Goal: Task Accomplishment & Management: Manage account settings

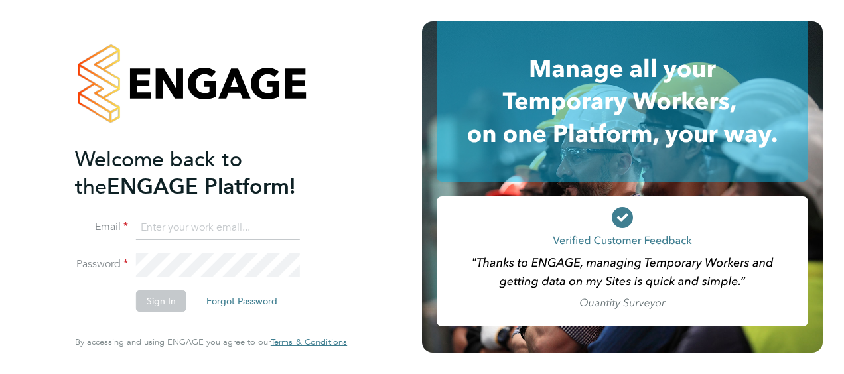
type input "james.ballantyne@vistry.co.uk"
click at [165, 299] on button "Sign In" at bounding box center [161, 301] width 50 height 21
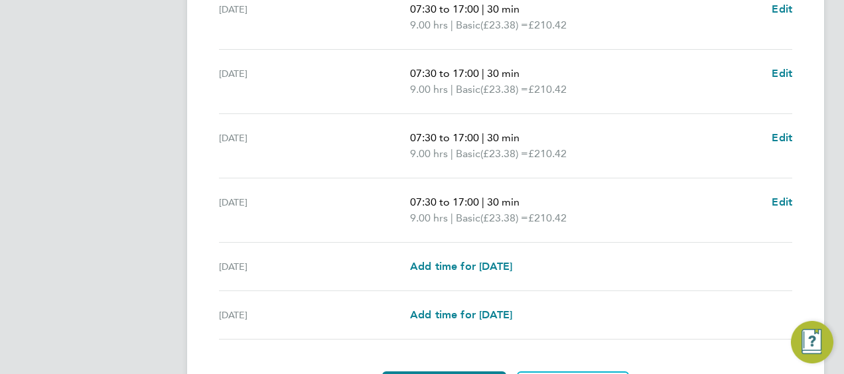
scroll to position [593, 0]
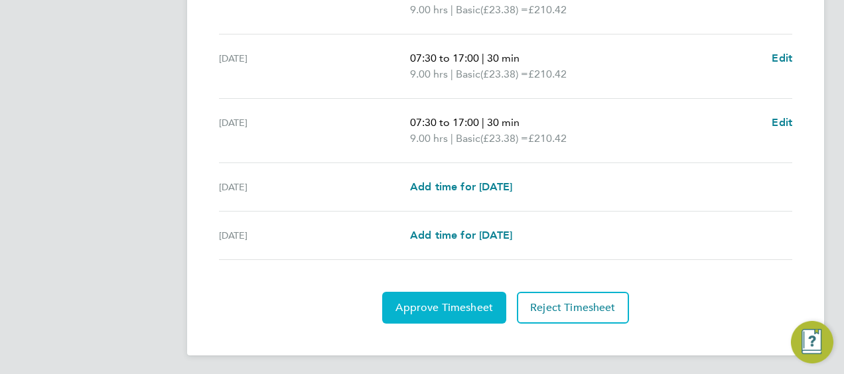
click at [443, 305] on span "Approve Timesheet" at bounding box center [445, 307] width 98 height 13
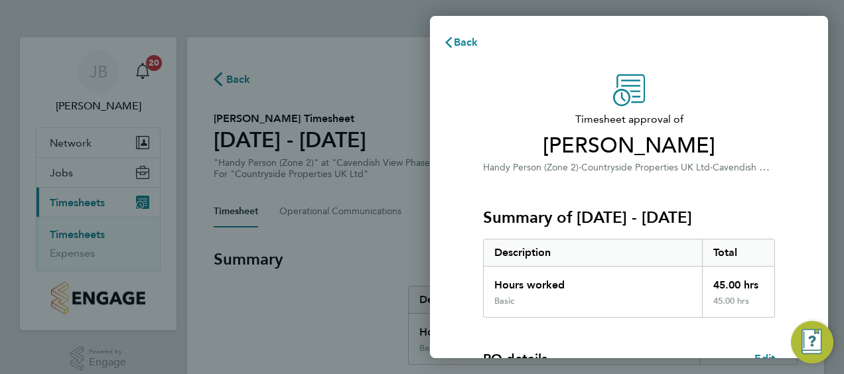
scroll to position [260, 0]
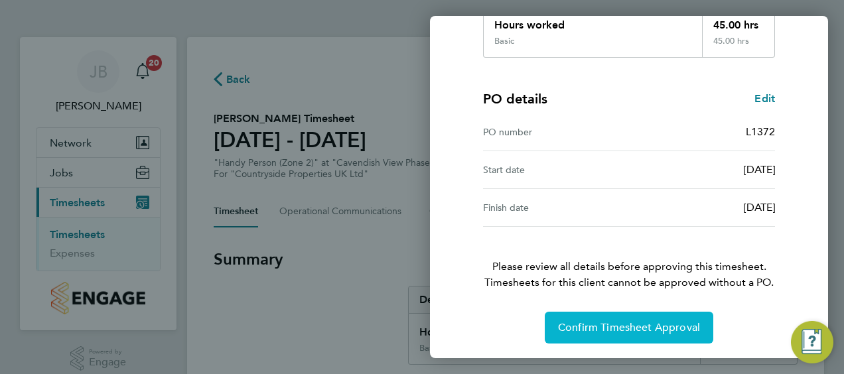
click at [615, 330] on span "Confirm Timesheet Approval" at bounding box center [629, 327] width 142 height 13
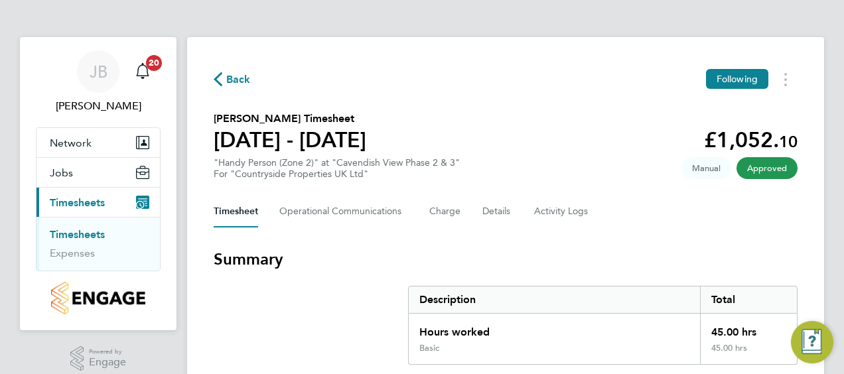
click at [89, 234] on link "Timesheets" at bounding box center [77, 234] width 55 height 13
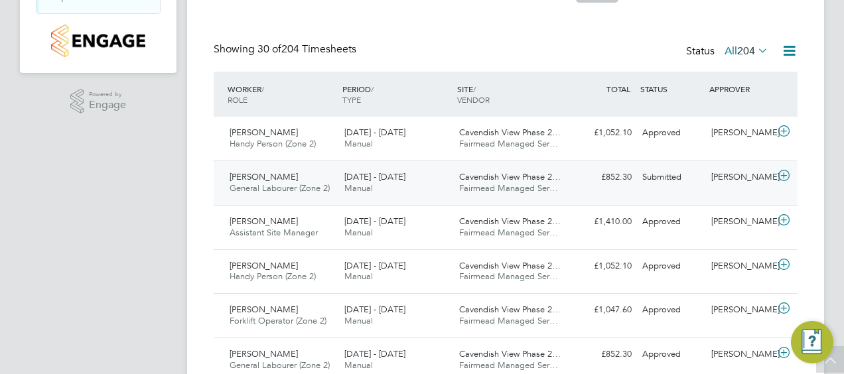
click at [349, 176] on span "[DATE] - [DATE]" at bounding box center [375, 176] width 61 height 11
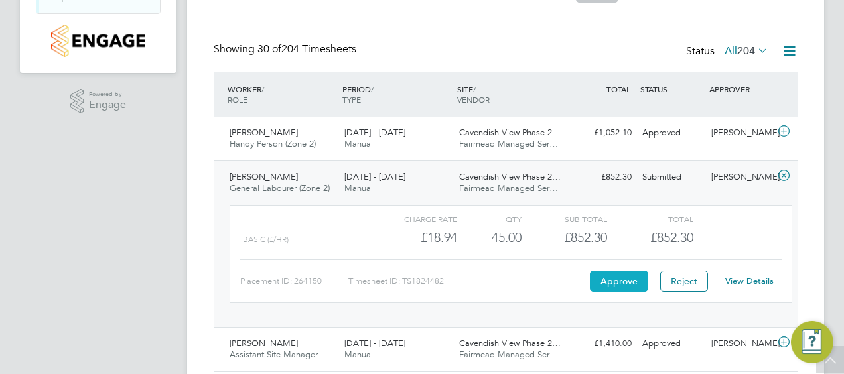
click at [616, 279] on button "Approve" at bounding box center [619, 281] width 58 height 21
click at [611, 279] on button "Approve" at bounding box center [619, 281] width 58 height 21
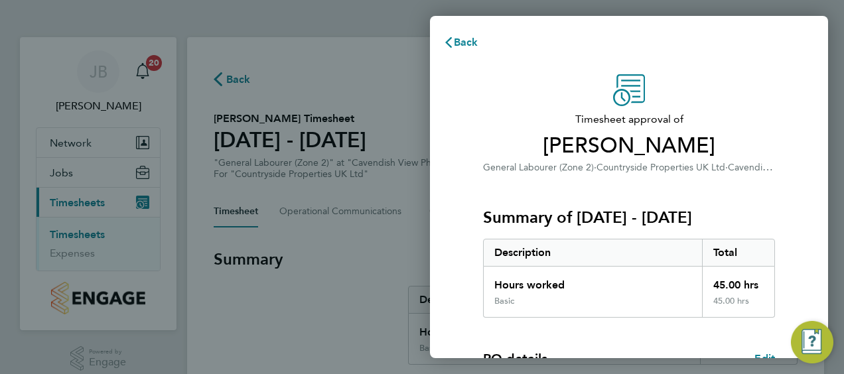
scroll to position [260, 0]
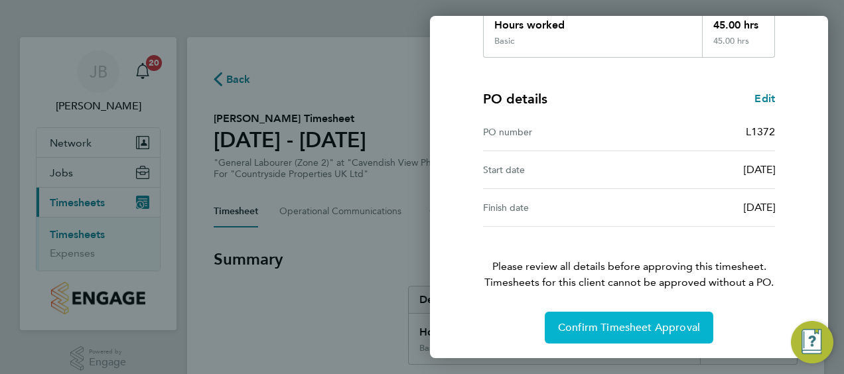
click at [625, 333] on button "Confirm Timesheet Approval" at bounding box center [629, 328] width 169 height 32
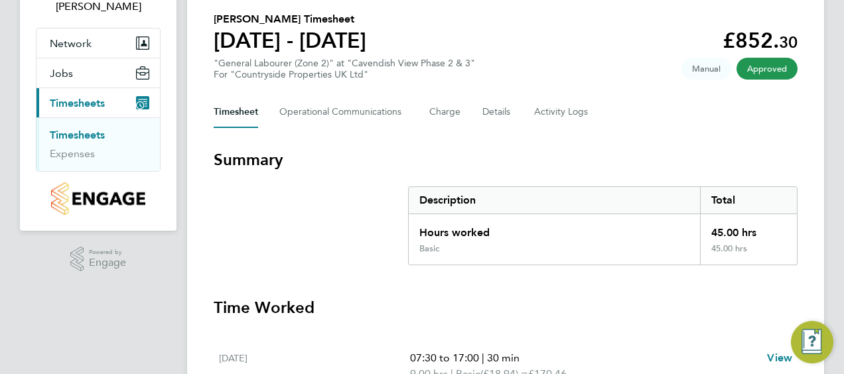
scroll to position [99, 0]
click at [77, 133] on link "Timesheets" at bounding box center [77, 135] width 55 height 13
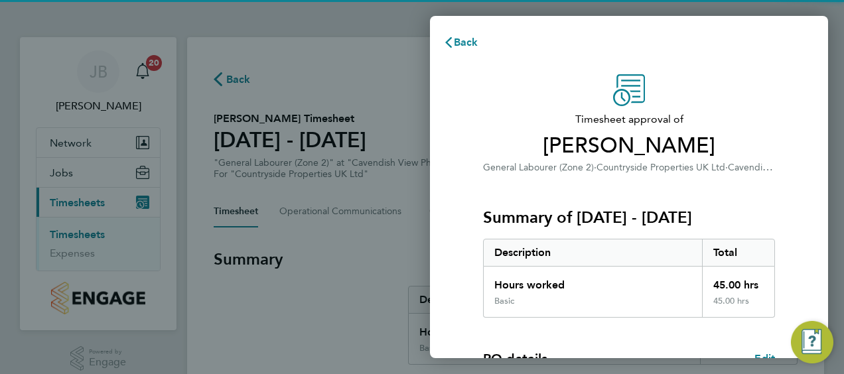
scroll to position [260, 0]
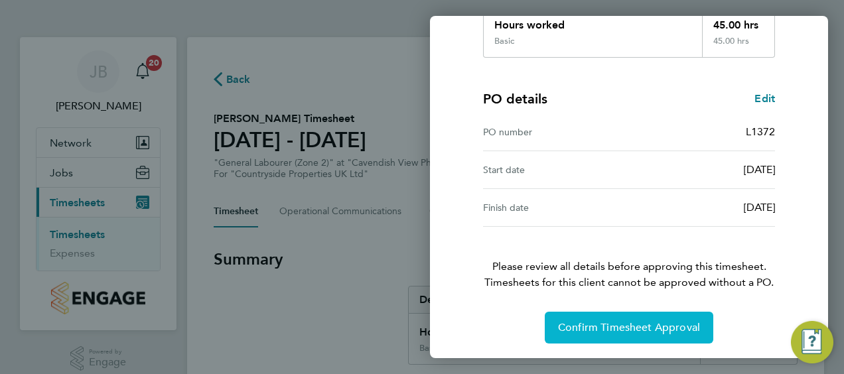
click at [628, 329] on span "Confirm Timesheet Approval" at bounding box center [629, 327] width 142 height 13
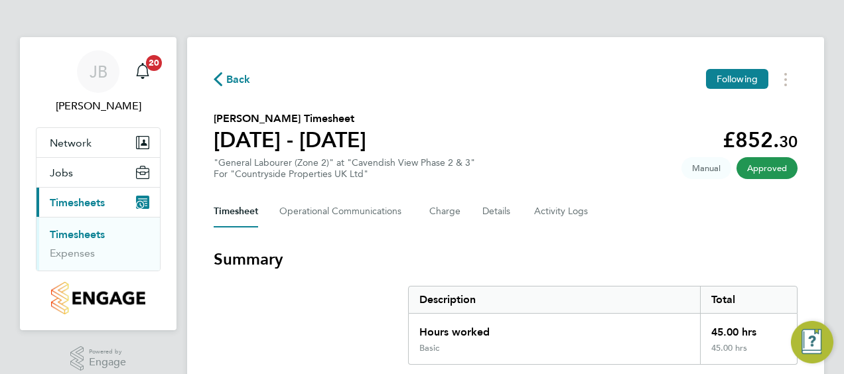
click at [86, 227] on ul "Timesheets Expenses" at bounding box center [98, 244] width 123 height 54
click at [88, 232] on link "Timesheets" at bounding box center [77, 234] width 55 height 13
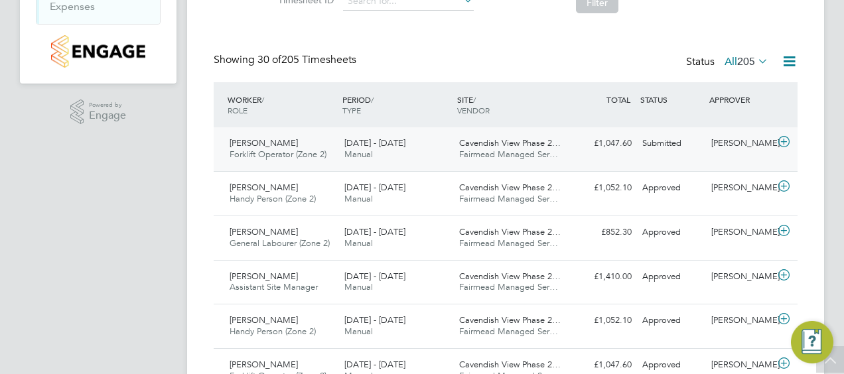
click at [459, 151] on span "Fairmead Managed Ser…" at bounding box center [508, 154] width 99 height 11
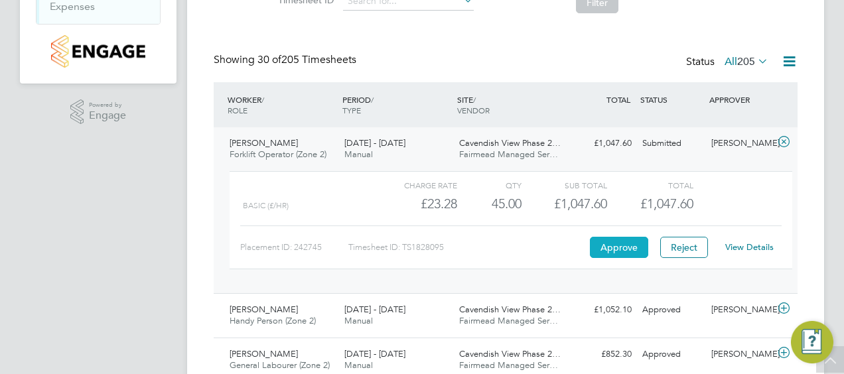
click at [627, 248] on button "Approve" at bounding box center [619, 247] width 58 height 21
click at [627, 252] on button "Approve" at bounding box center [619, 247] width 58 height 21
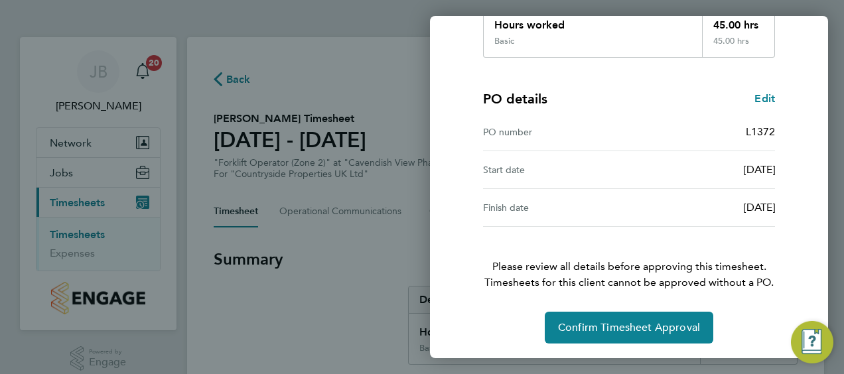
scroll to position [260, 0]
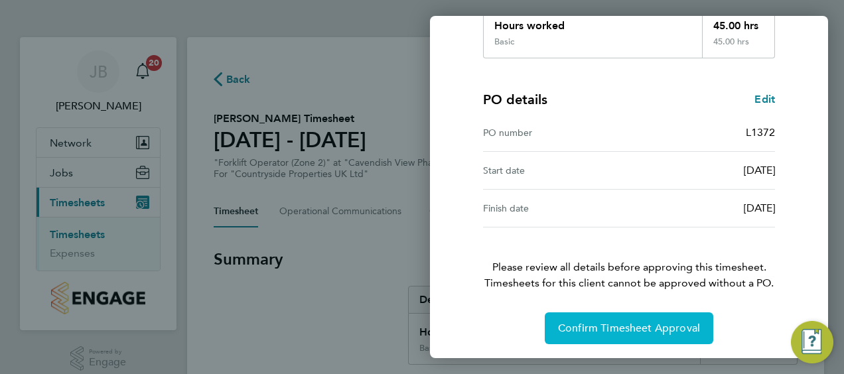
click at [614, 329] on span "Confirm Timesheet Approval" at bounding box center [629, 328] width 142 height 13
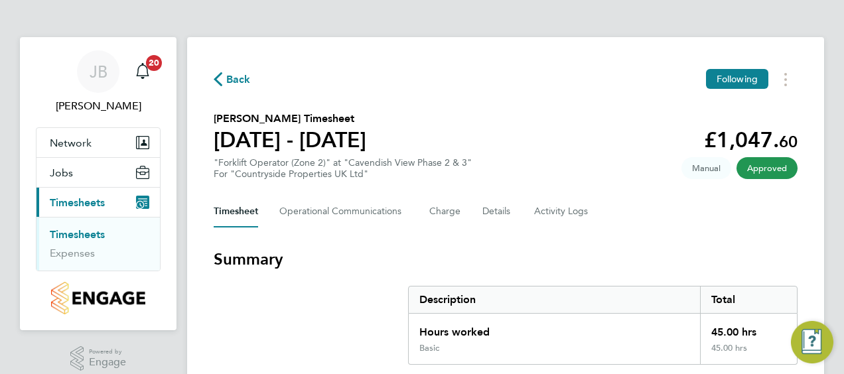
click at [78, 235] on link "Timesheets" at bounding box center [77, 234] width 55 height 13
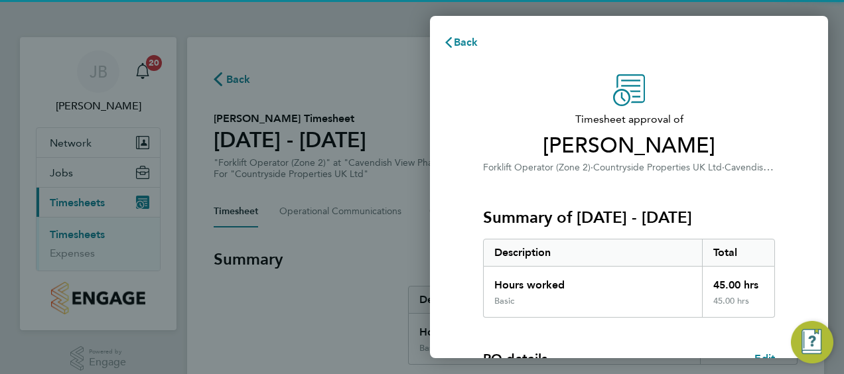
scroll to position [260, 0]
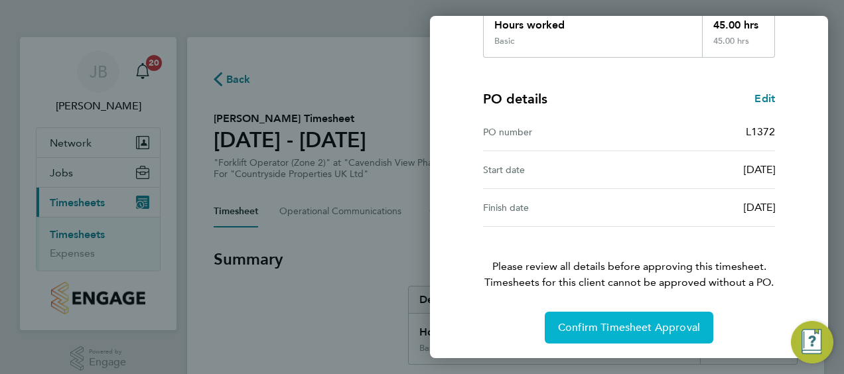
click at [617, 327] on span "Confirm Timesheet Approval" at bounding box center [629, 327] width 142 height 13
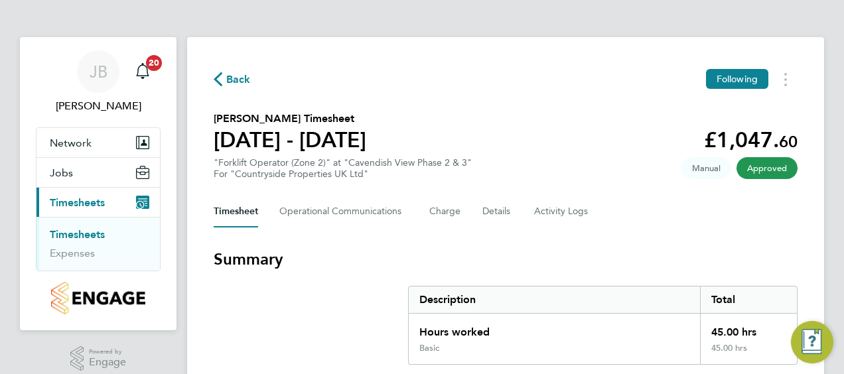
click at [89, 202] on span "Timesheets" at bounding box center [77, 203] width 55 height 13
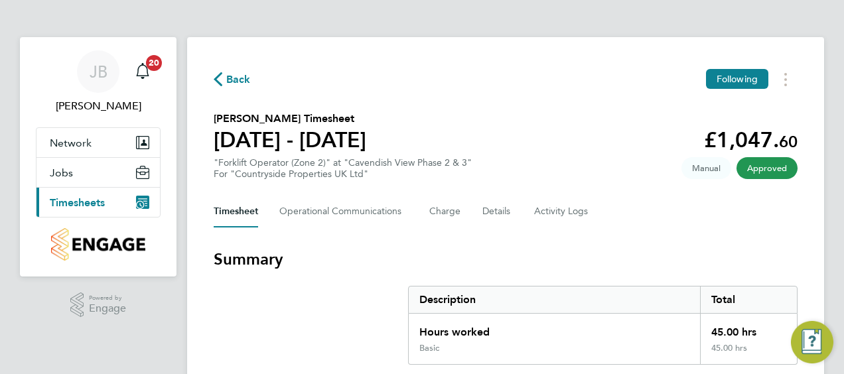
click at [89, 202] on span "Timesheets" at bounding box center [77, 203] width 55 height 13
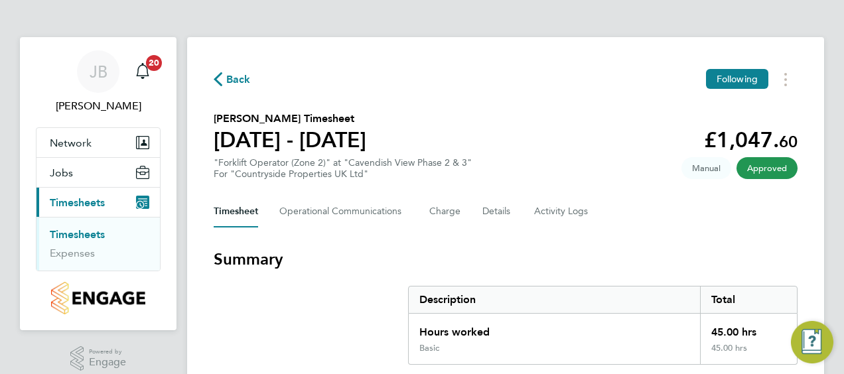
click at [91, 235] on link "Timesheets" at bounding box center [77, 234] width 55 height 13
